Goal: Find specific page/section: Find specific page/section

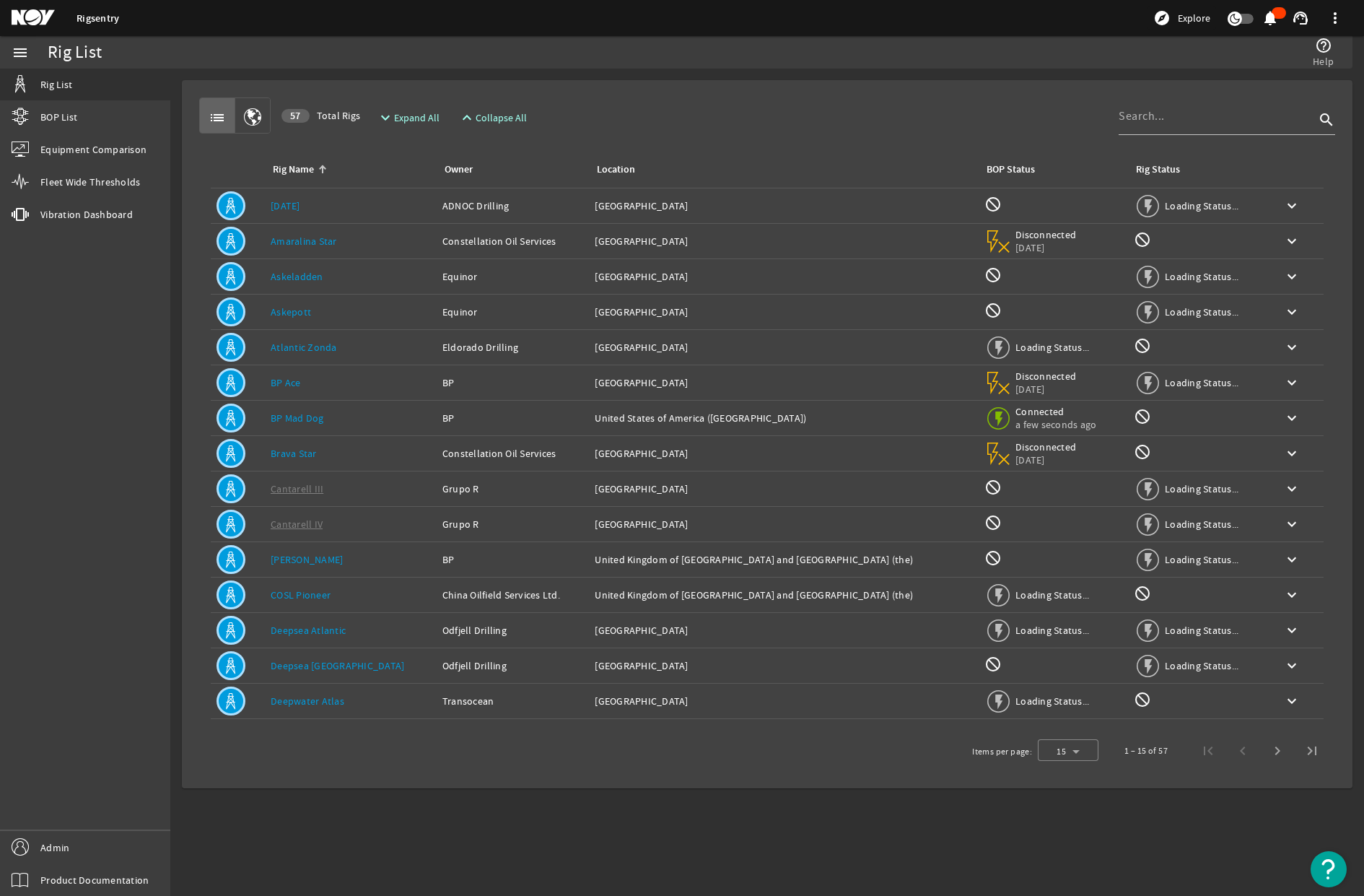
click at [22, 21] on mat-icon at bounding box center [44, 17] width 65 height 17
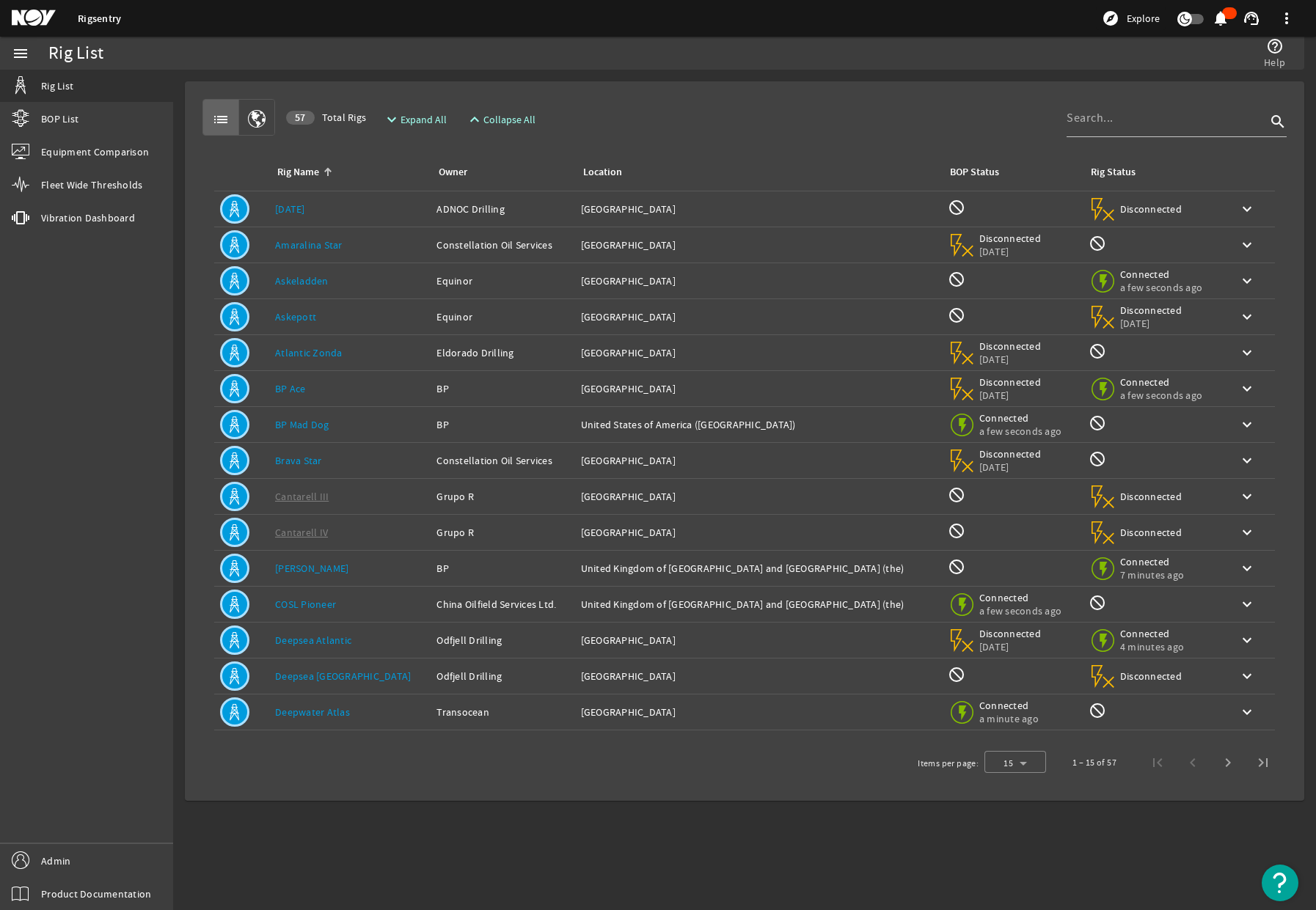
click at [97, 16] on link "Rigsentry" at bounding box center [98, 18] width 43 height 14
click at [37, 25] on mat-icon at bounding box center [45, 17] width 66 height 17
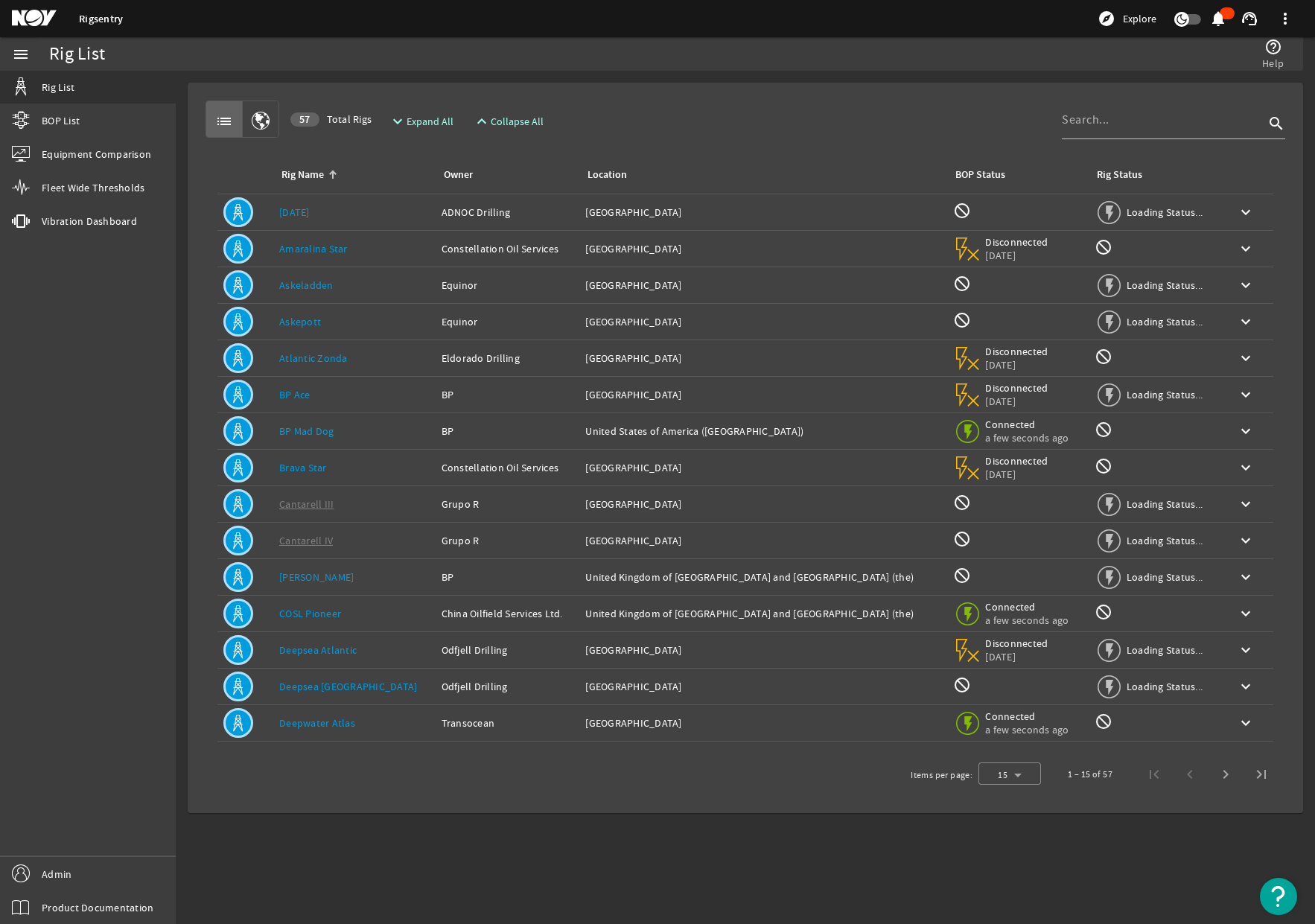
click at [40, 19] on mat-icon at bounding box center [45, 18] width 67 height 18
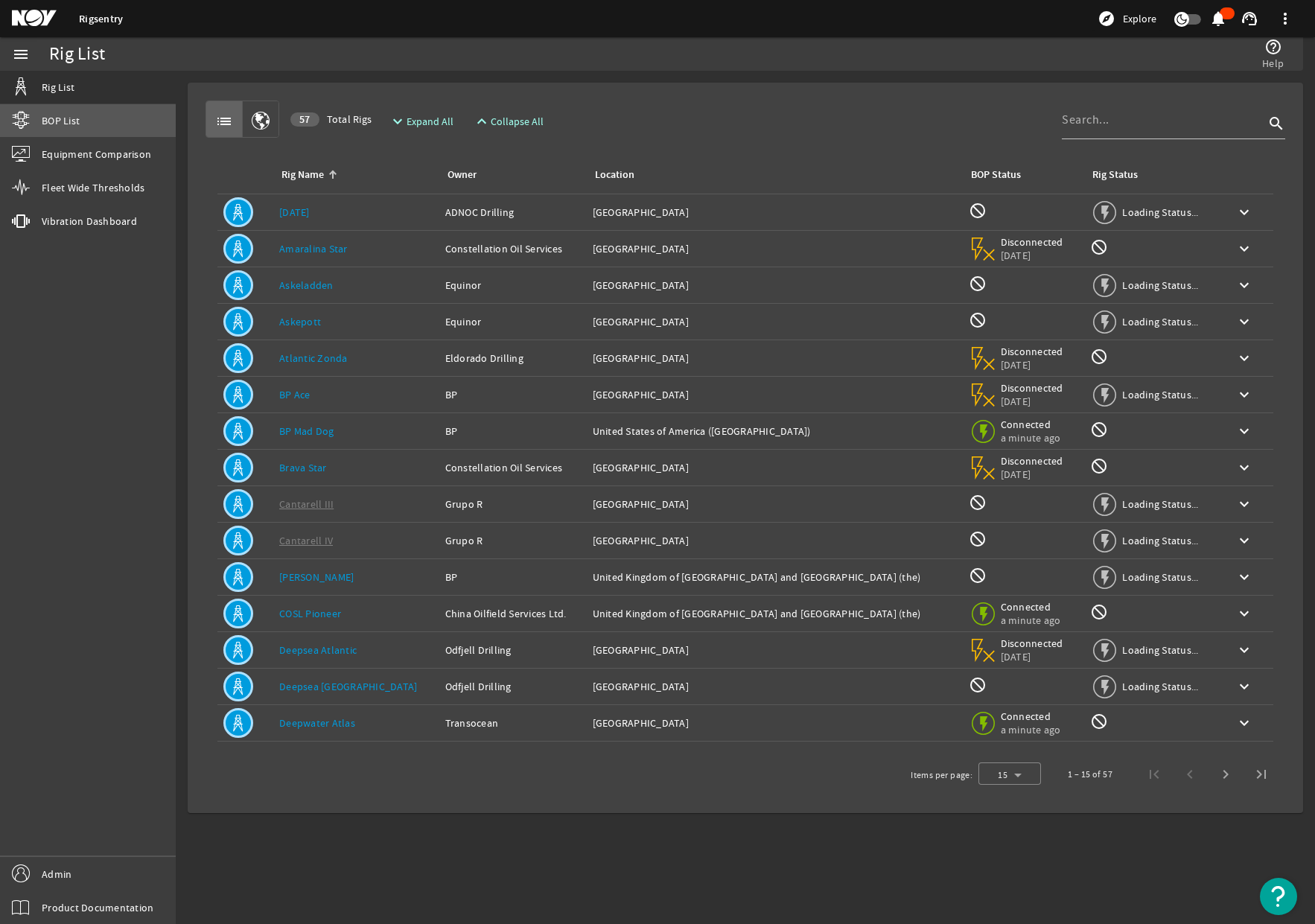
click at [81, 128] on link "BOP List" at bounding box center [88, 120] width 176 height 32
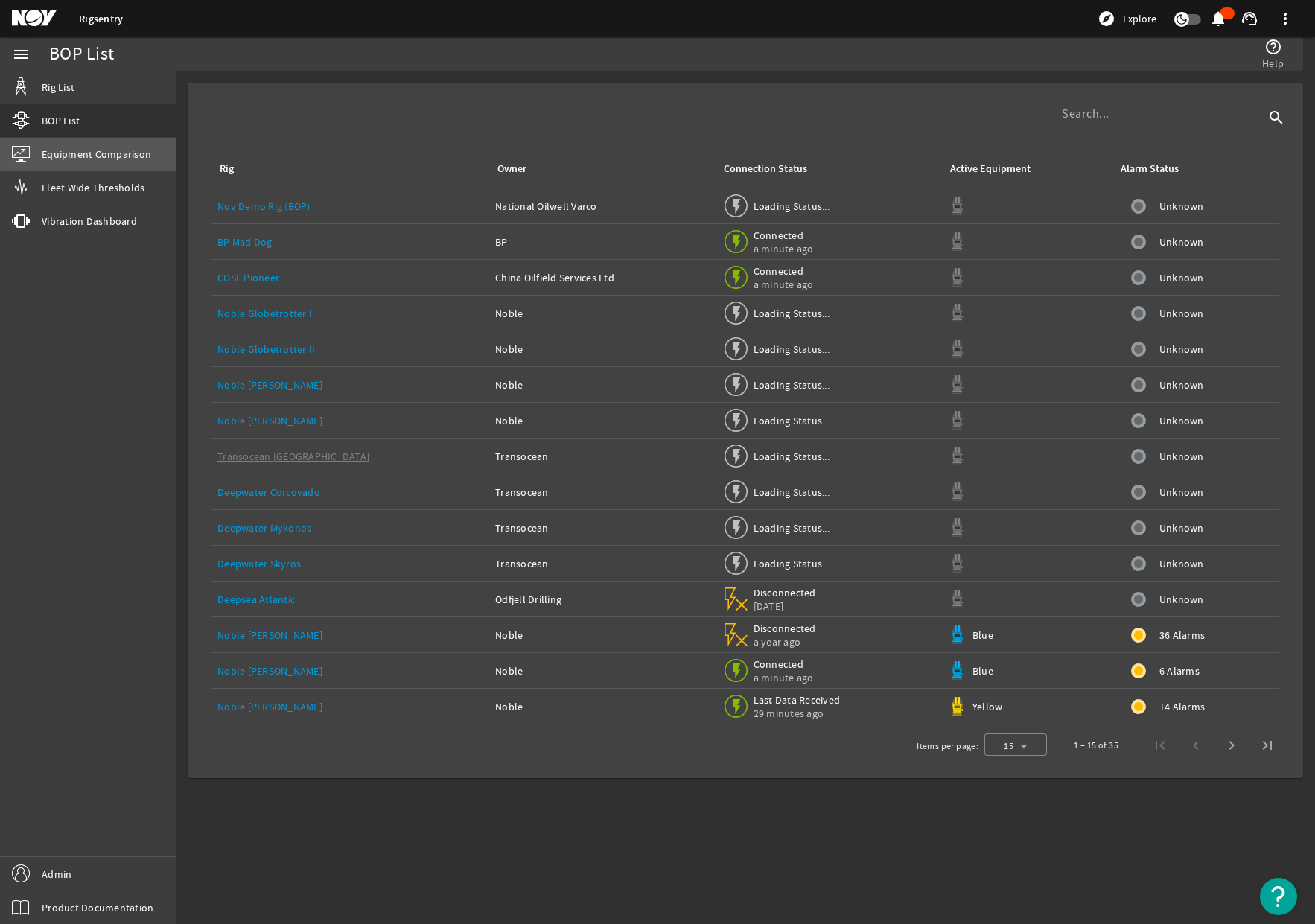
click at [82, 152] on span "Equipment Comparison" at bounding box center [96, 154] width 109 height 15
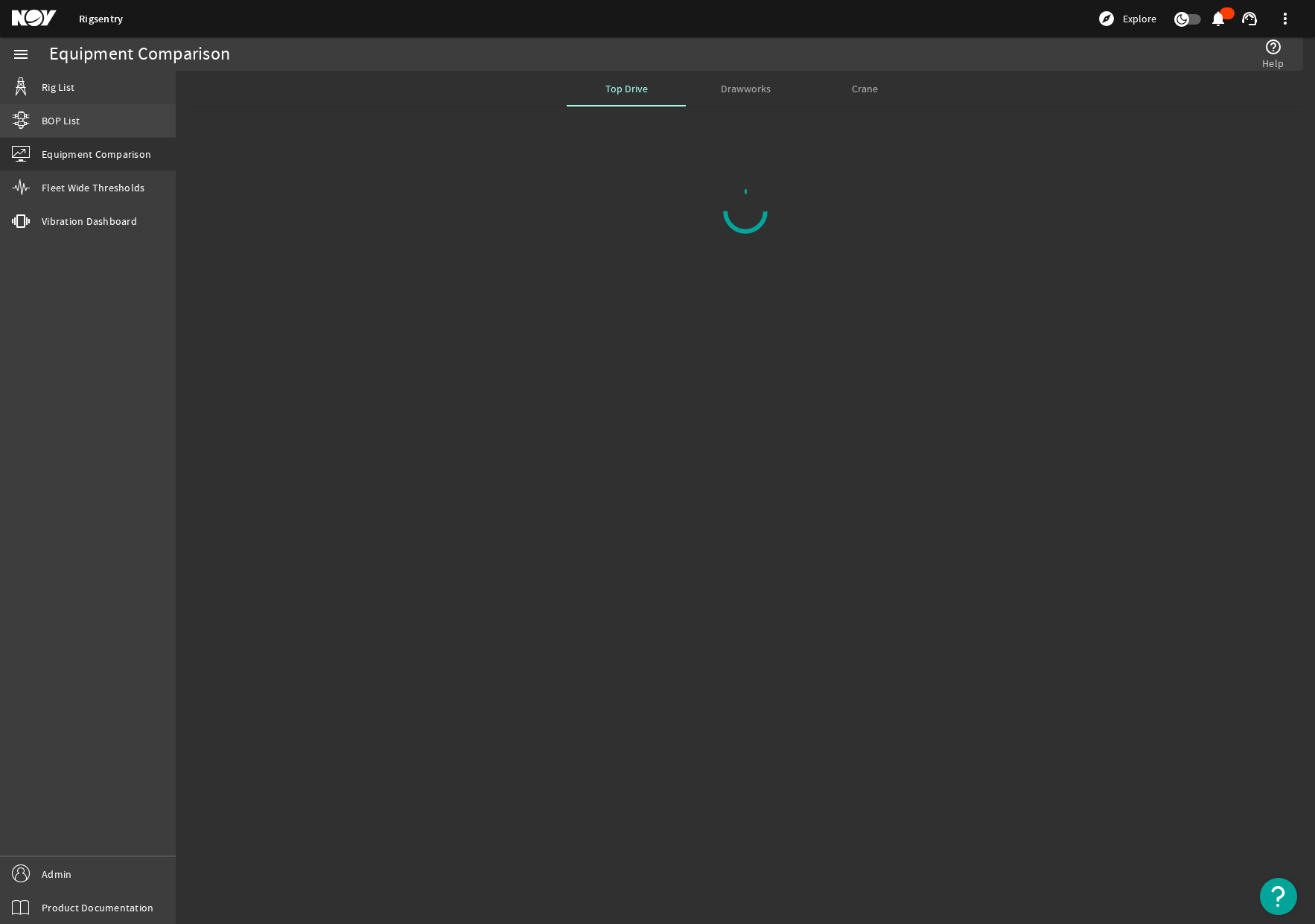
click at [68, 117] on span "BOP List" at bounding box center [60, 120] width 38 height 15
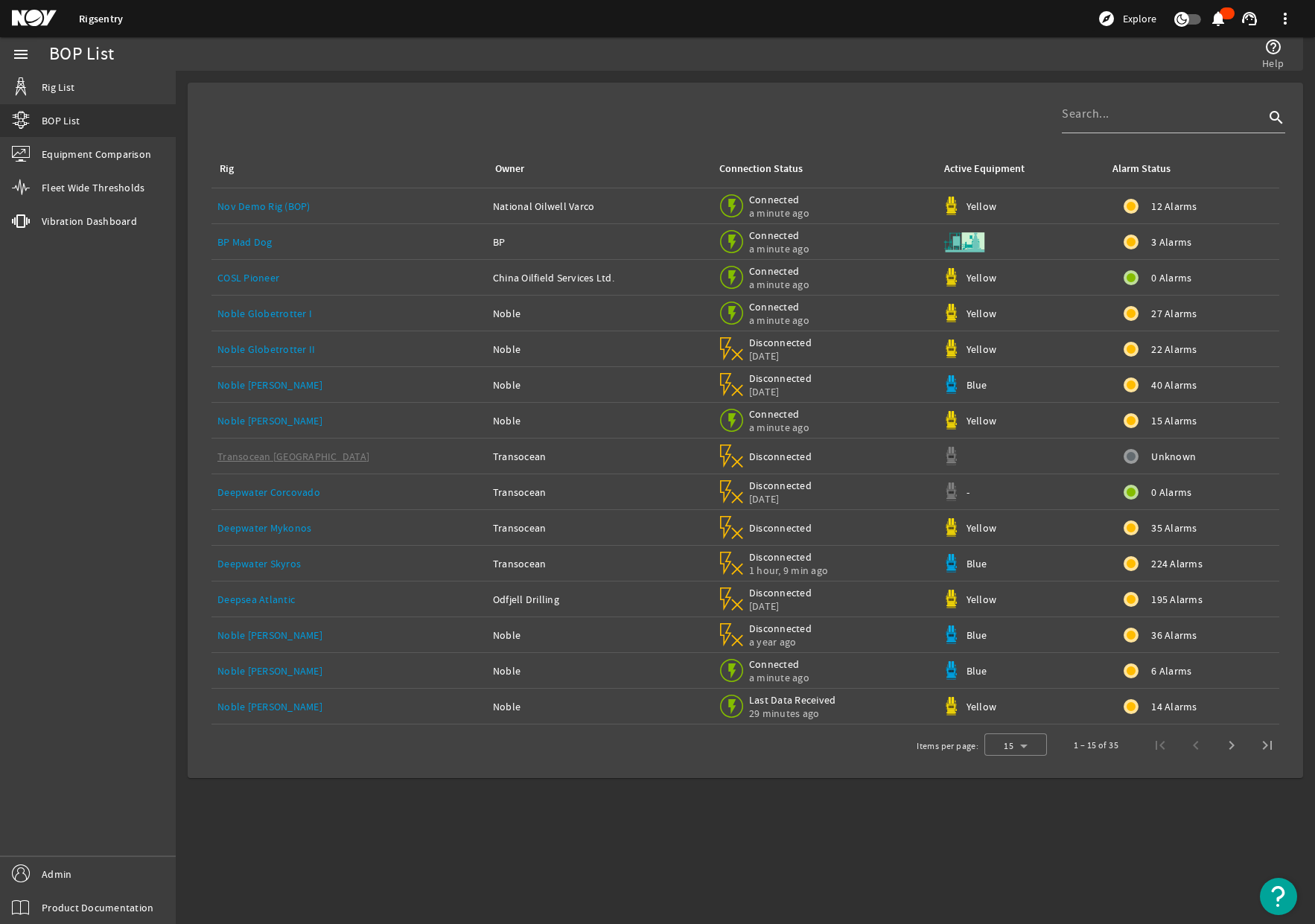
click at [799, 86] on mat-card "search Rig Owner Connection Status Active Equipment Alarm Status Nov Demo Rig (…" at bounding box center [745, 430] width 1115 height 696
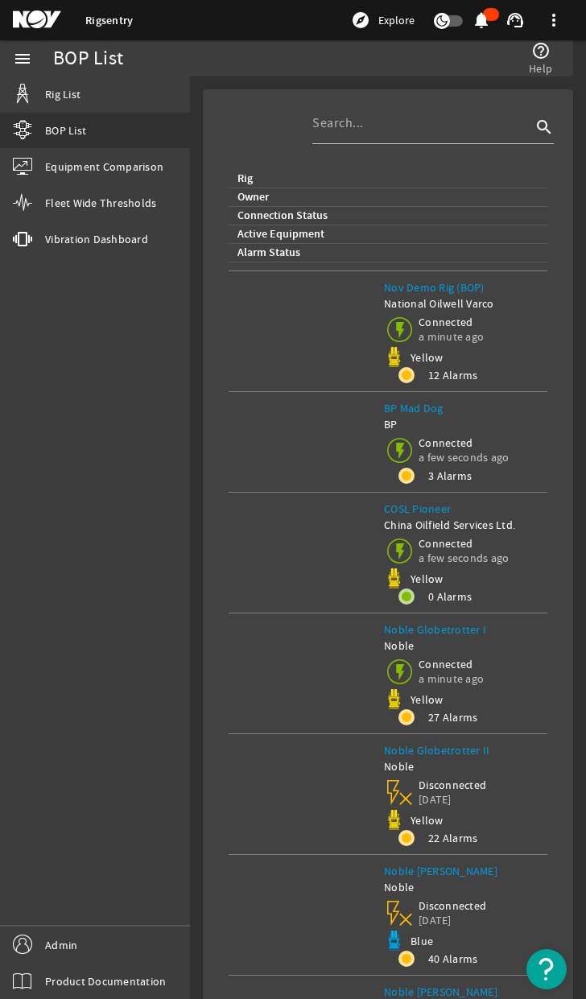
click at [55, 371] on div "menu Rig List BOP List Equipment Comparison Fleet Wide Thresholds vibration Vib…" at bounding box center [95, 519] width 190 height 958
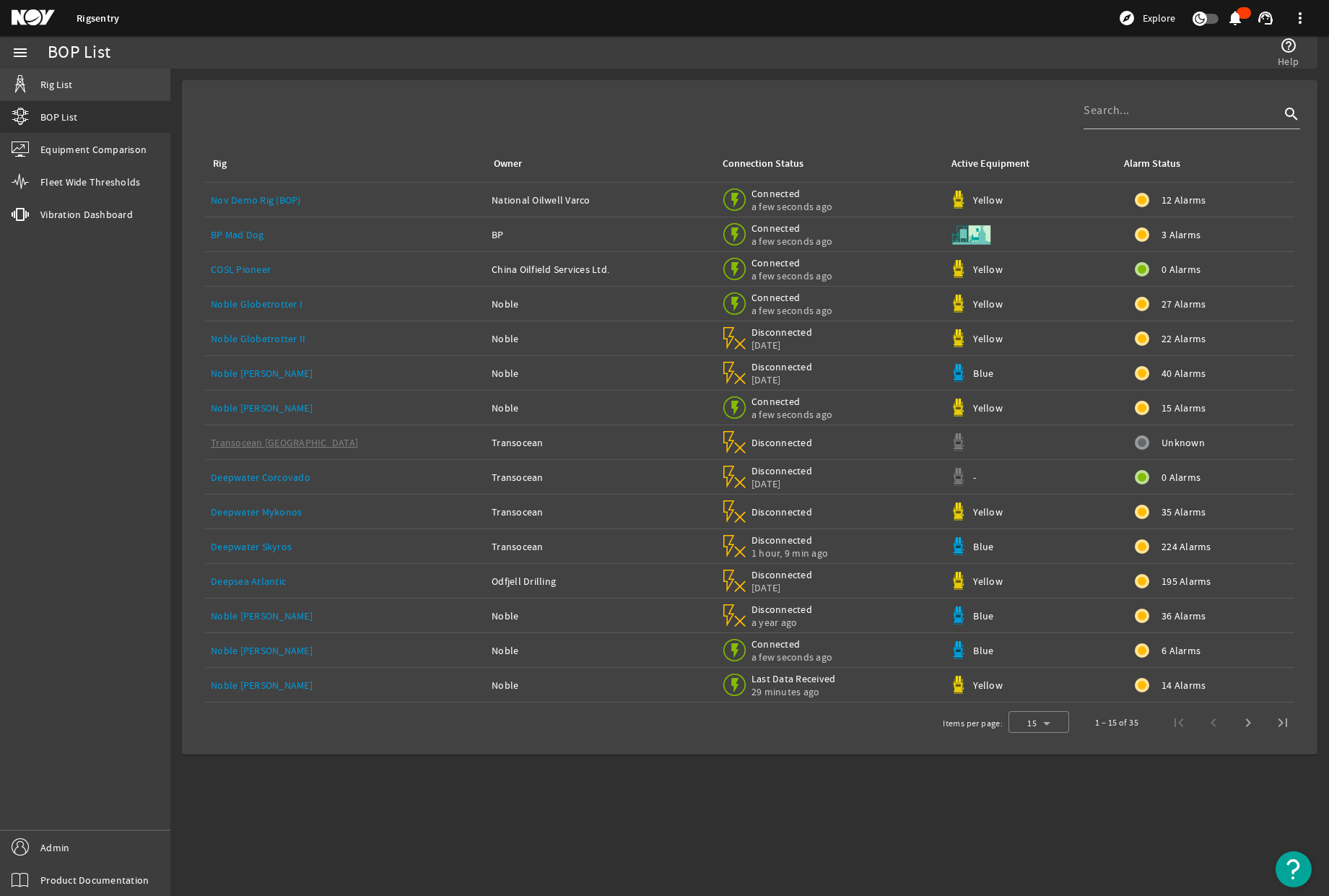
click at [80, 91] on link "Rig List" at bounding box center [85, 83] width 170 height 31
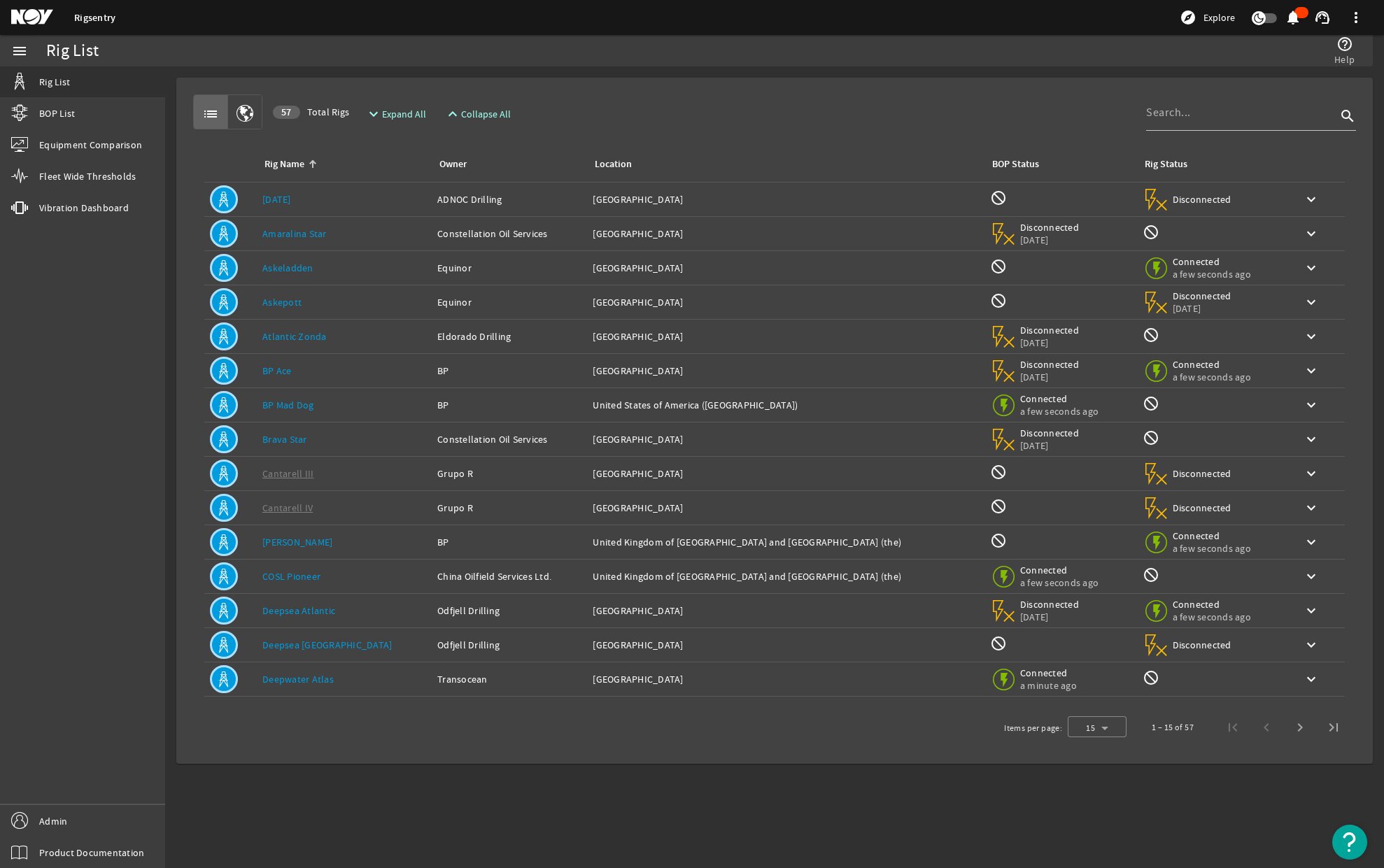
click at [782, 63] on div "help_outline Help" at bounding box center [1035, 50] width 654 height 31
click at [41, 120] on span "BOP List" at bounding box center [57, 113] width 36 height 14
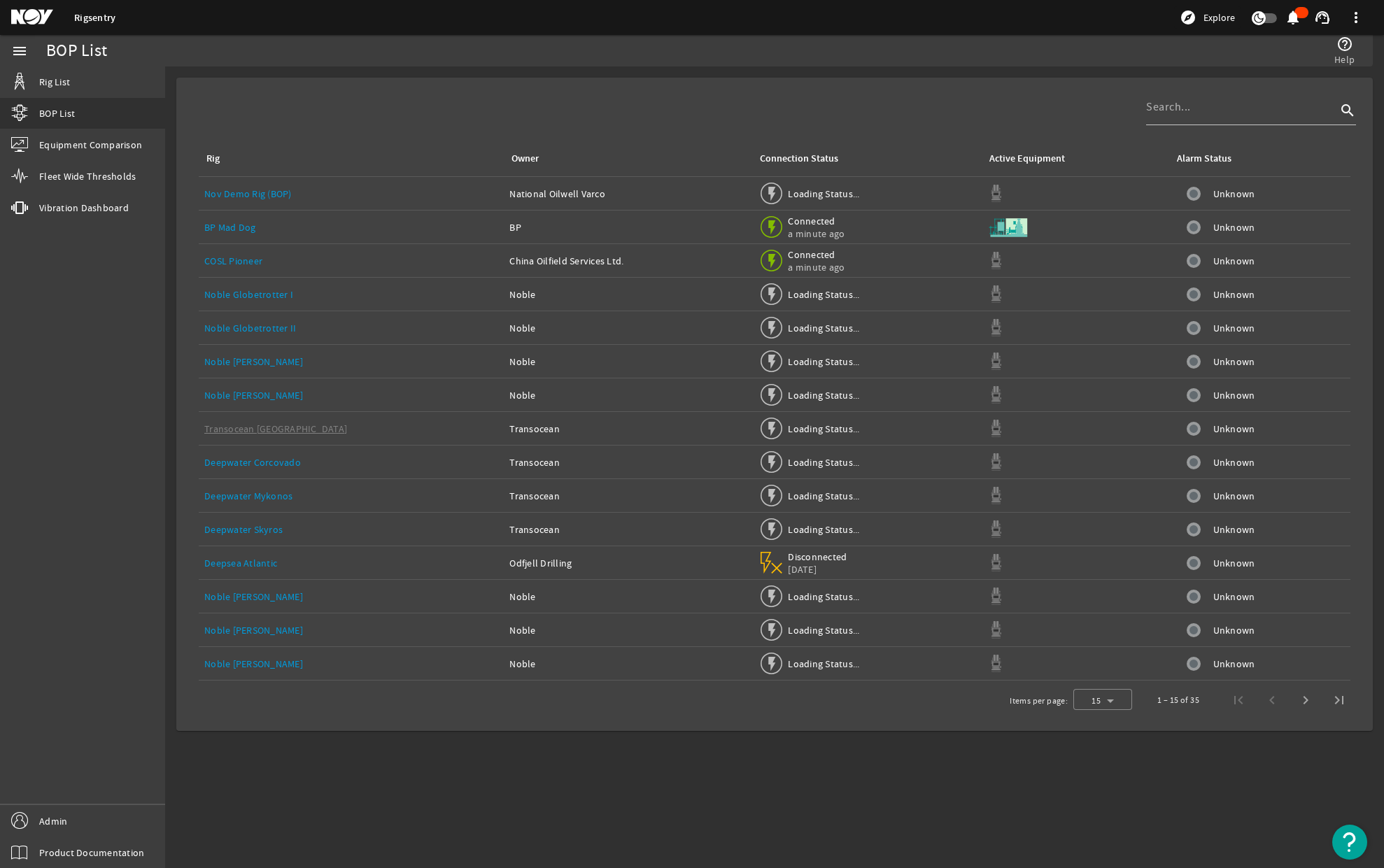
click at [27, 21] on mat-icon at bounding box center [43, 17] width 63 height 17
